Goal: Task Accomplishment & Management: Use online tool/utility

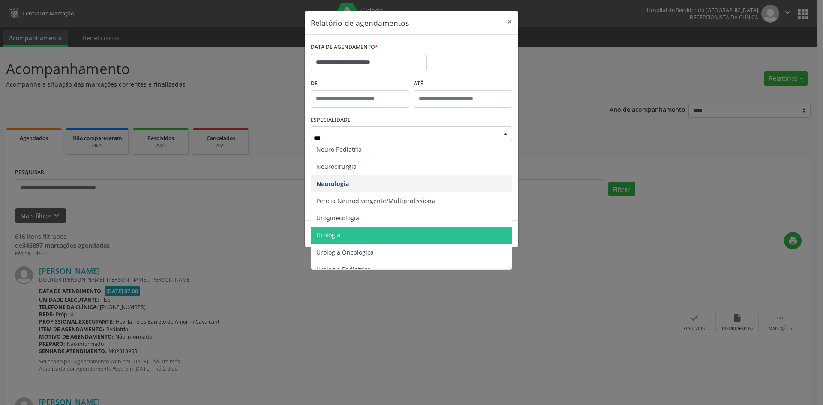
click at [381, 235] on span "Urologia" at bounding box center [411, 235] width 201 height 17
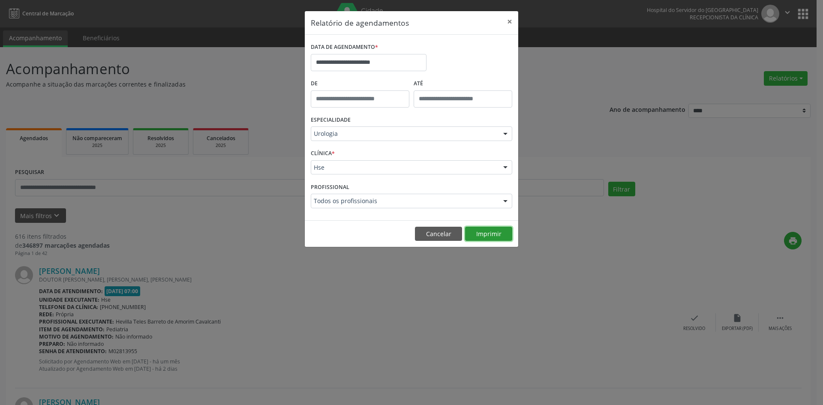
click at [487, 234] on button "Imprimir" at bounding box center [488, 234] width 47 height 15
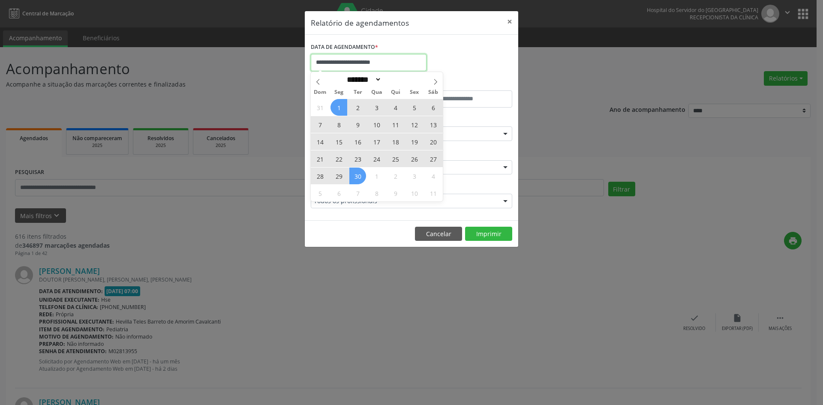
click at [375, 61] on input "**********" at bounding box center [369, 62] width 116 height 17
click at [316, 81] on icon at bounding box center [318, 82] width 6 height 6
select select "*"
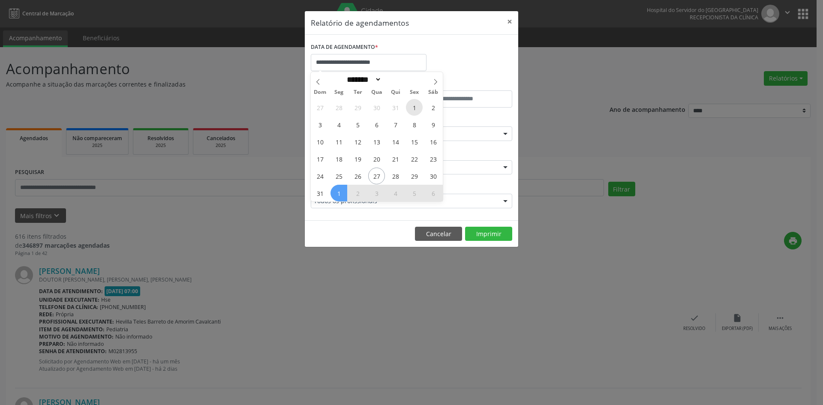
click at [413, 105] on span "1" at bounding box center [414, 107] width 17 height 17
type input "**********"
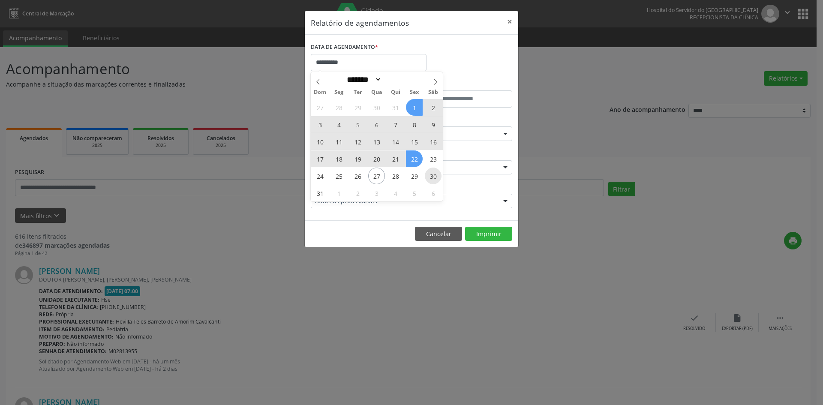
drag, startPoint x: 413, startPoint y: 105, endPoint x: 427, endPoint y: 174, distance: 71.2
click at [427, 174] on div "27 28 29 30 31 1 2 3 4 5 6 7 8 9 10 11 12 13 14 15 16 17 18 19 20 21 22 23 24 2…" at bounding box center [377, 150] width 132 height 103
click at [427, 174] on span "30" at bounding box center [433, 176] width 17 height 17
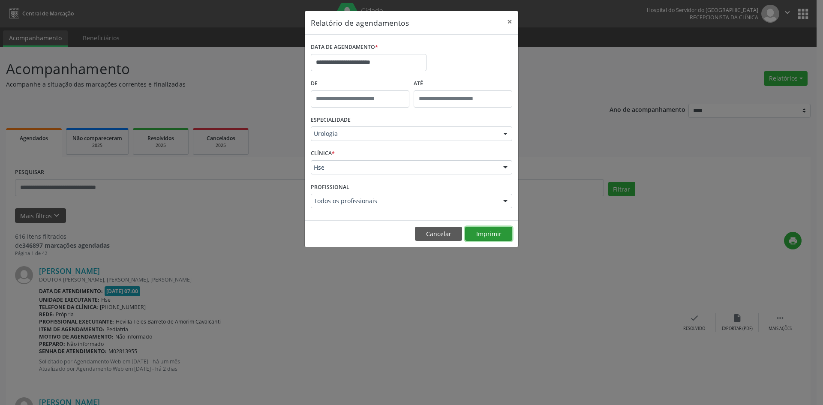
click at [485, 234] on button "Imprimir" at bounding box center [488, 234] width 47 height 15
